Goal: Task Accomplishment & Management: Manage account settings

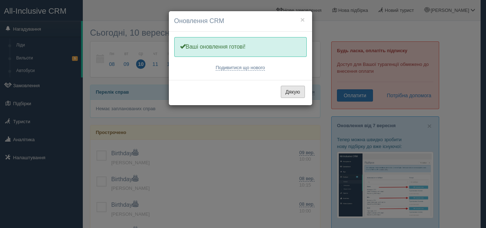
click at [296, 91] on button "Дякую" at bounding box center [293, 92] width 24 height 12
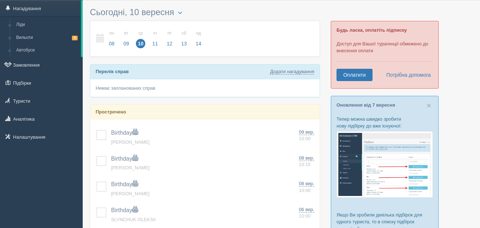
scroll to position [20, 0]
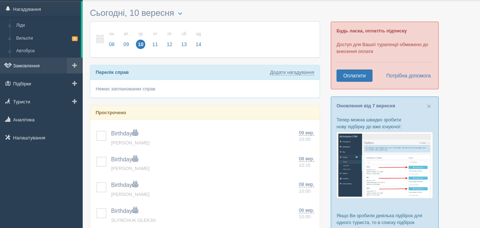
click at [28, 63] on link "Замовлення" at bounding box center [41, 66] width 83 height 16
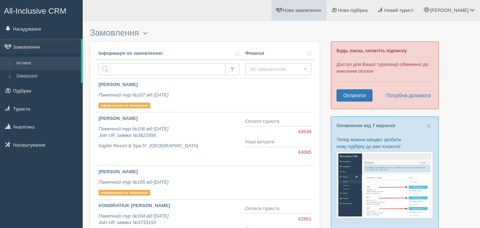
click at [321, 10] on span "Нове замовлення" at bounding box center [302, 10] width 38 height 5
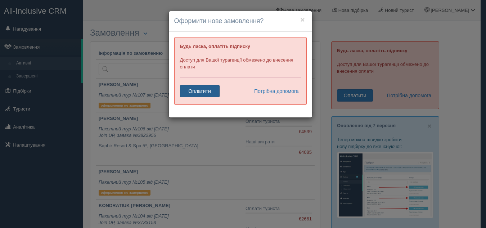
click at [193, 90] on link "Оплатити" at bounding box center [200, 91] width 40 height 12
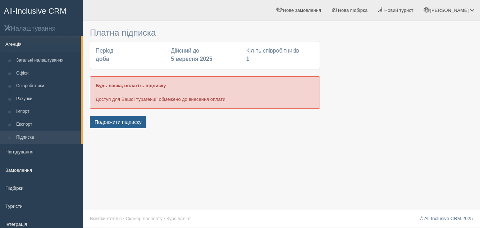
click at [104, 123] on button "Подовжити підписку" at bounding box center [118, 122] width 56 height 12
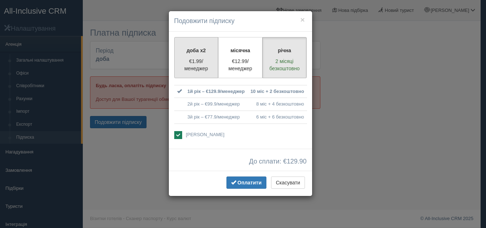
click at [188, 54] on p "доба x2" at bounding box center [196, 50] width 35 height 7
radio input "true"
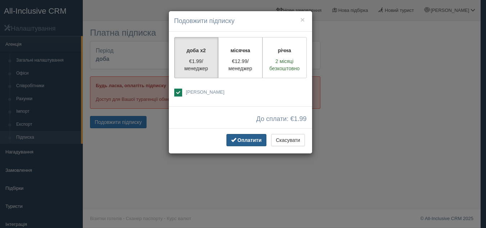
click at [246, 142] on span "Оплатити" at bounding box center [249, 140] width 24 height 6
